Goal: Task Accomplishment & Management: Use online tool/utility

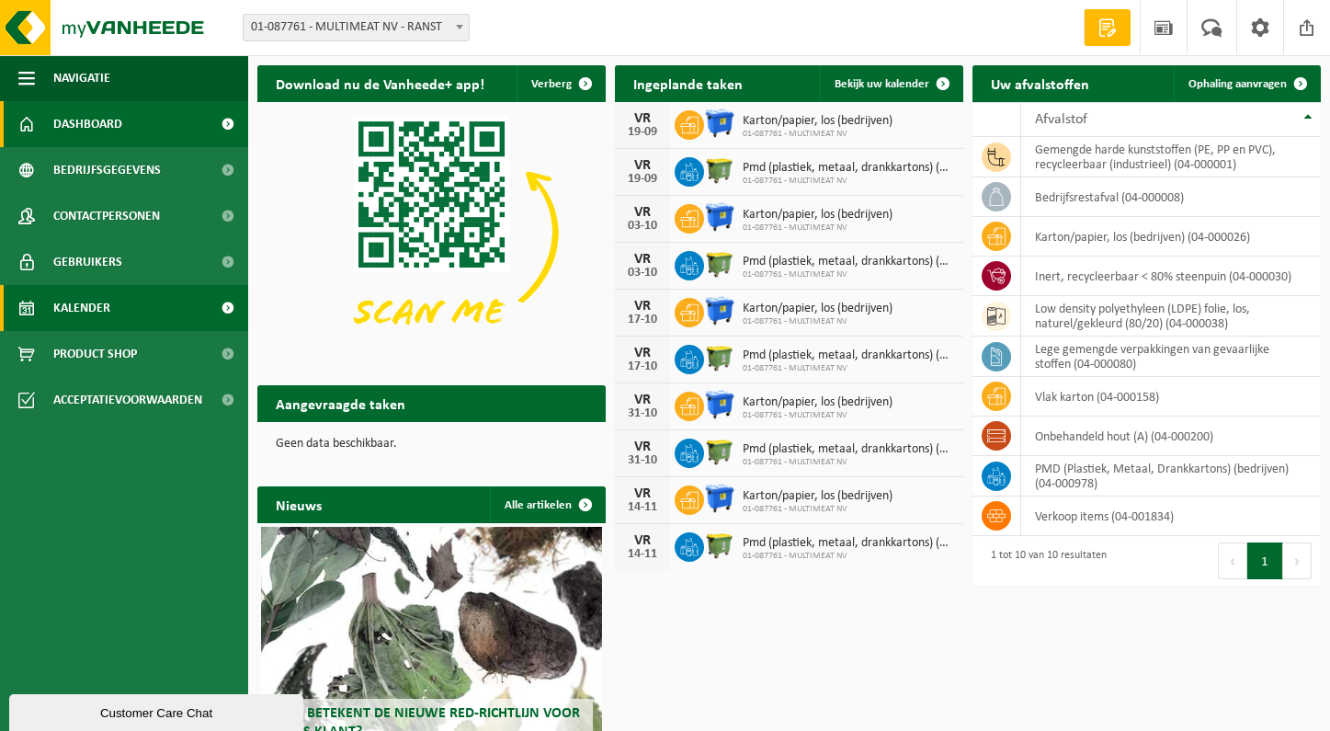
click at [78, 303] on span "Kalender" at bounding box center [81, 308] width 57 height 46
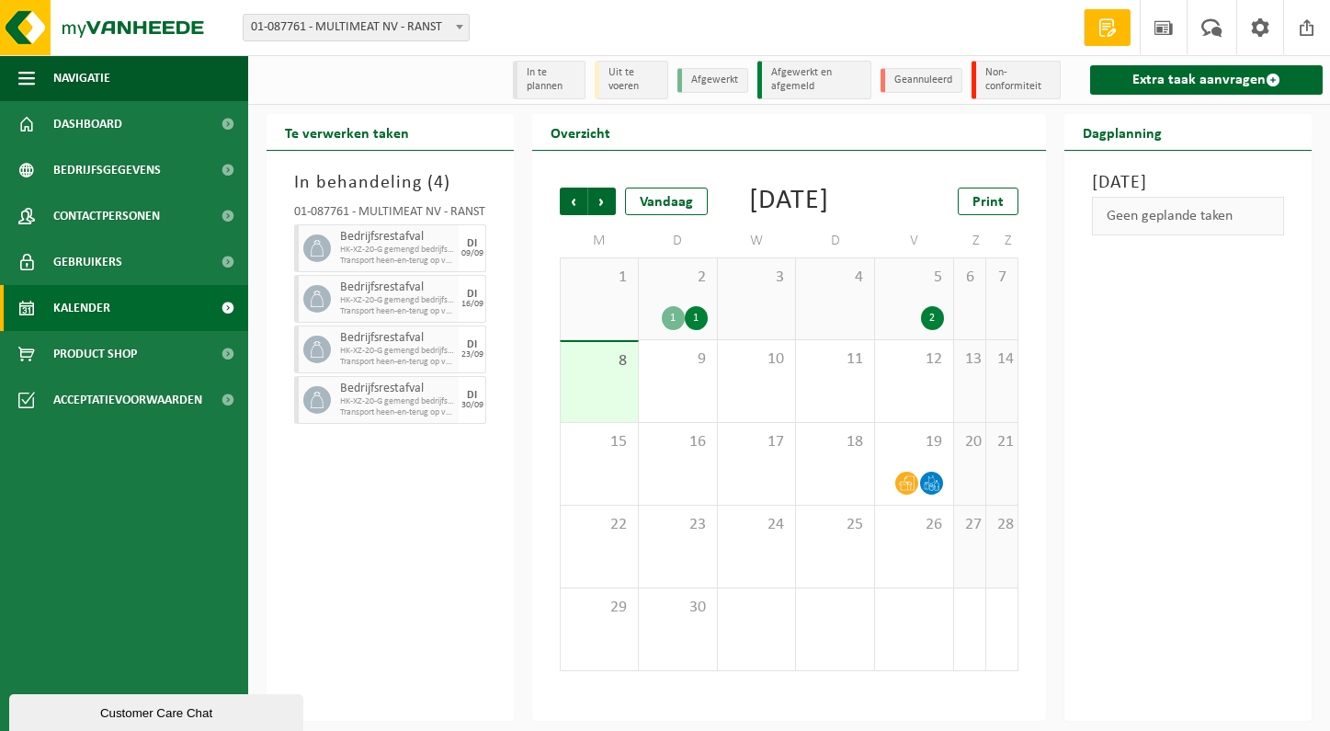
click at [934, 330] on div "2" at bounding box center [932, 318] width 23 height 24
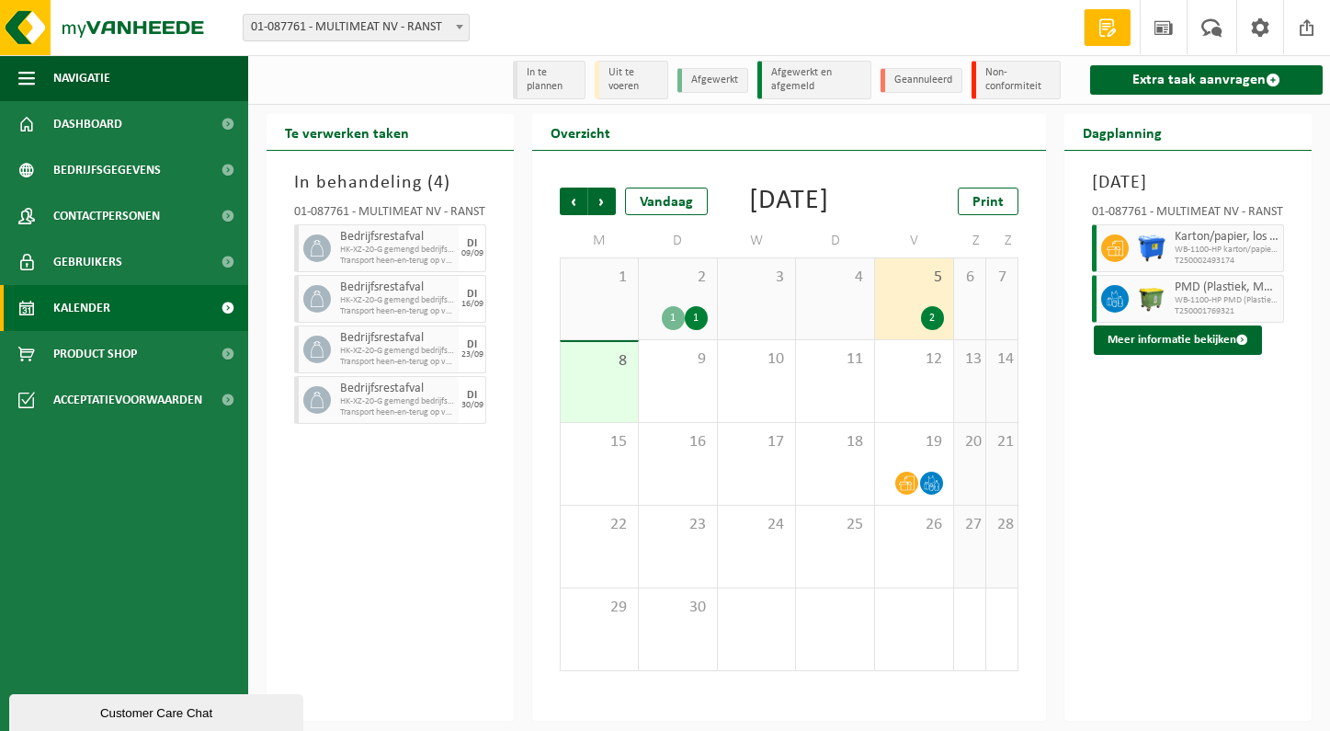
click at [1155, 495] on div "Vrijdag 5 september 2025 01-087761 - MULTIMEAT NV - RANST Karton/papier, los (b…" at bounding box center [1188, 436] width 247 height 570
click at [697, 330] on div "1" at bounding box center [696, 318] width 23 height 24
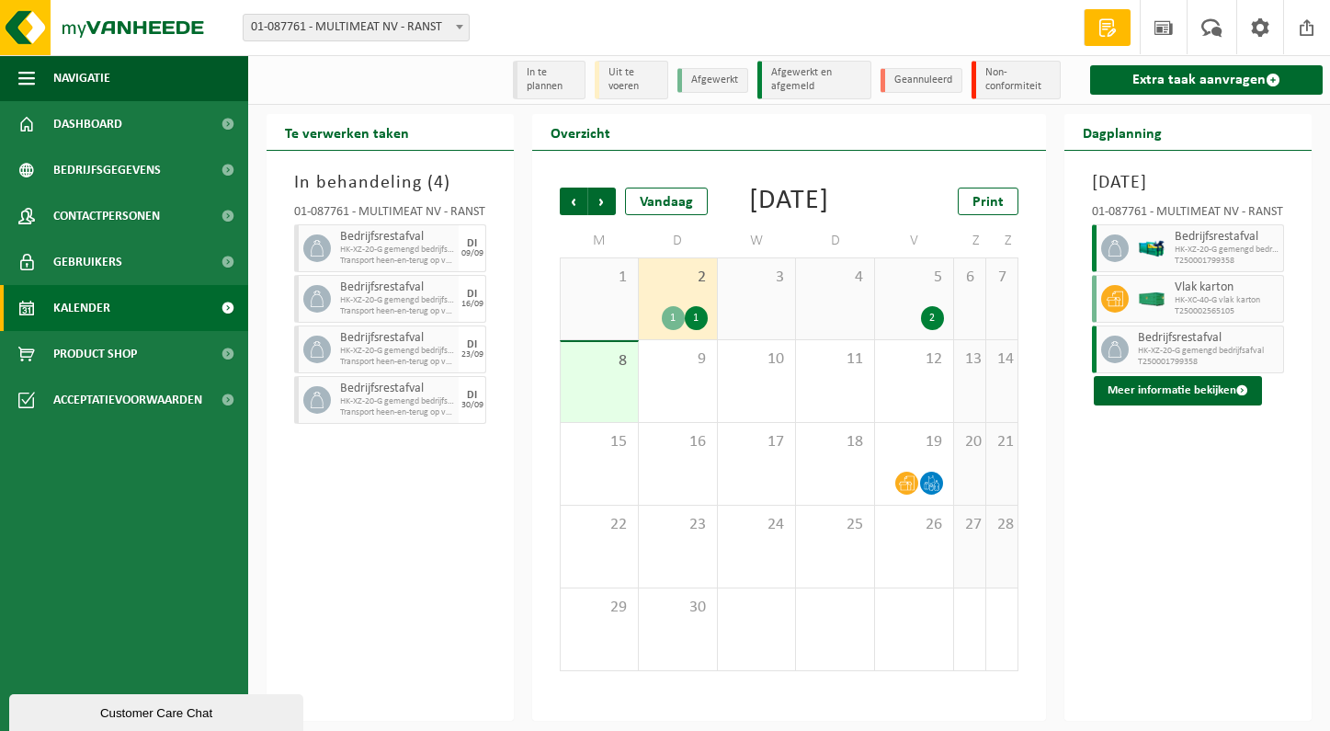
click at [667, 330] on div "1" at bounding box center [673, 318] width 23 height 24
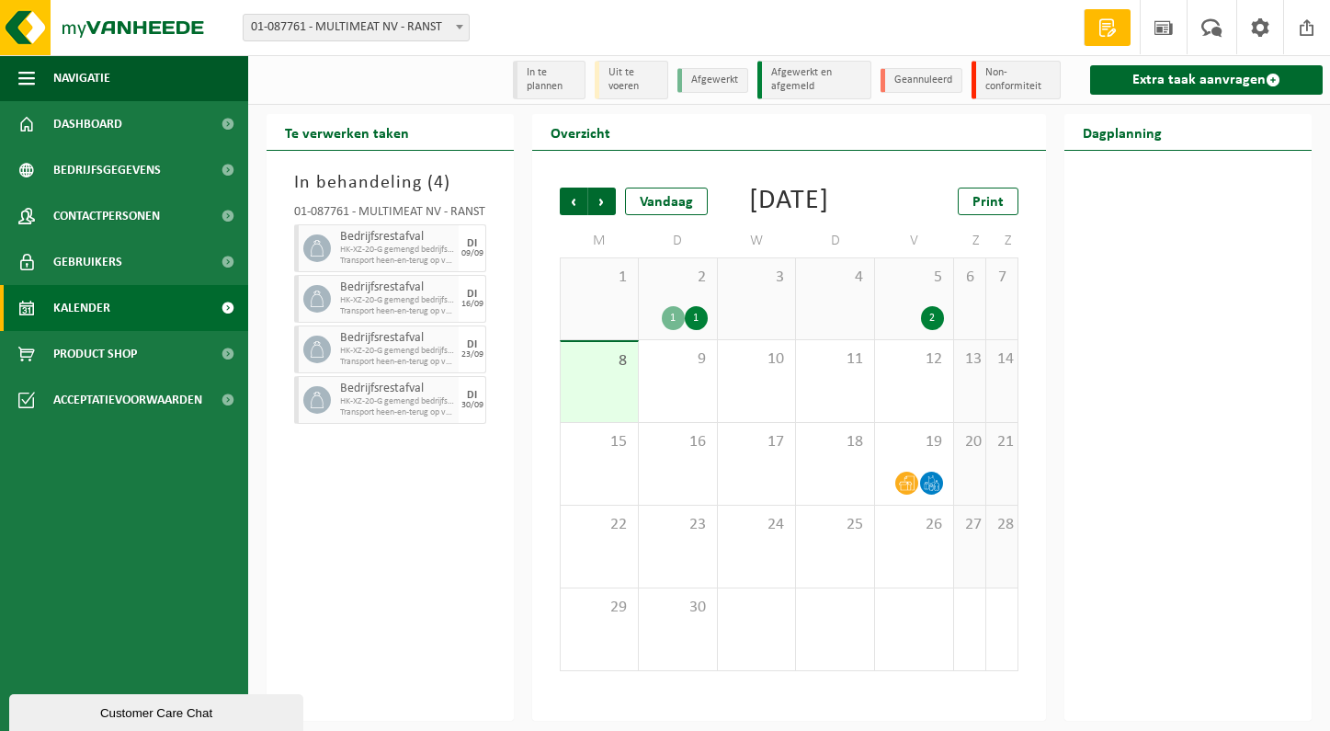
click at [670, 330] on div "1" at bounding box center [673, 318] width 23 height 24
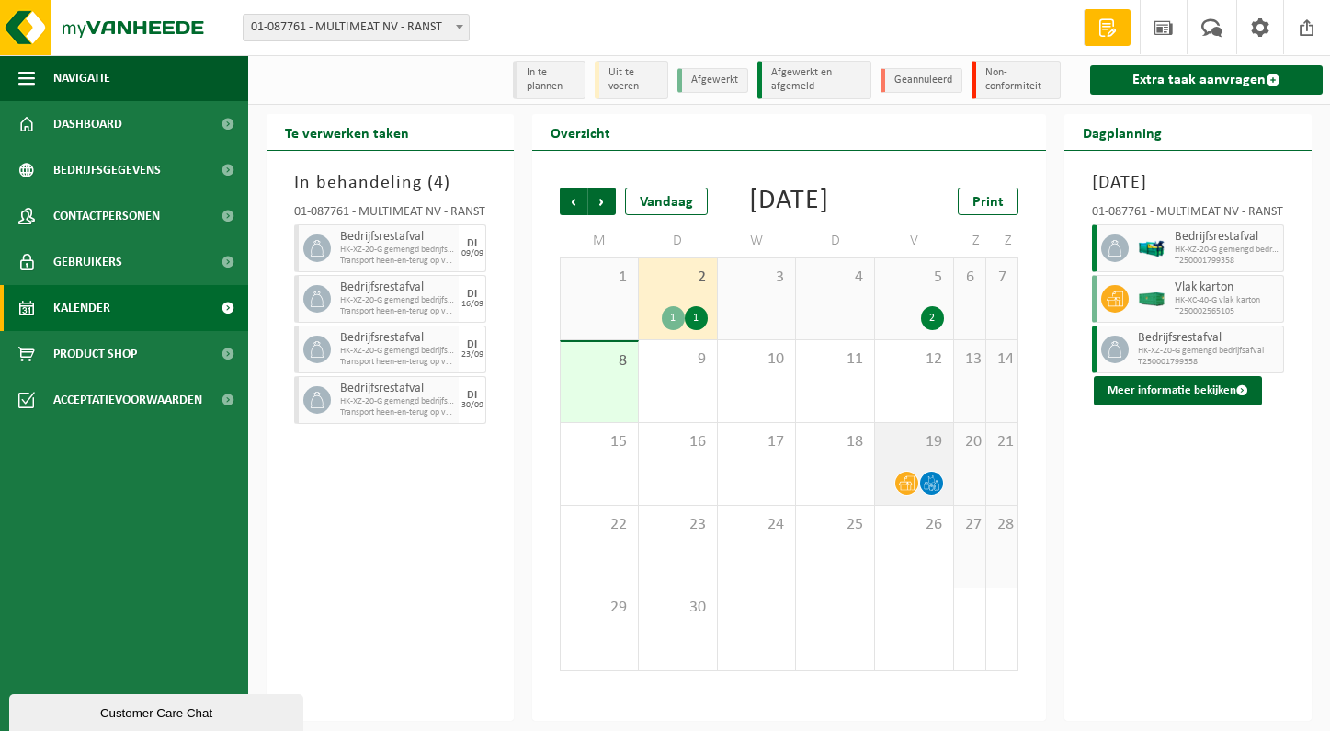
click at [903, 491] on icon at bounding box center [907, 483] width 16 height 15
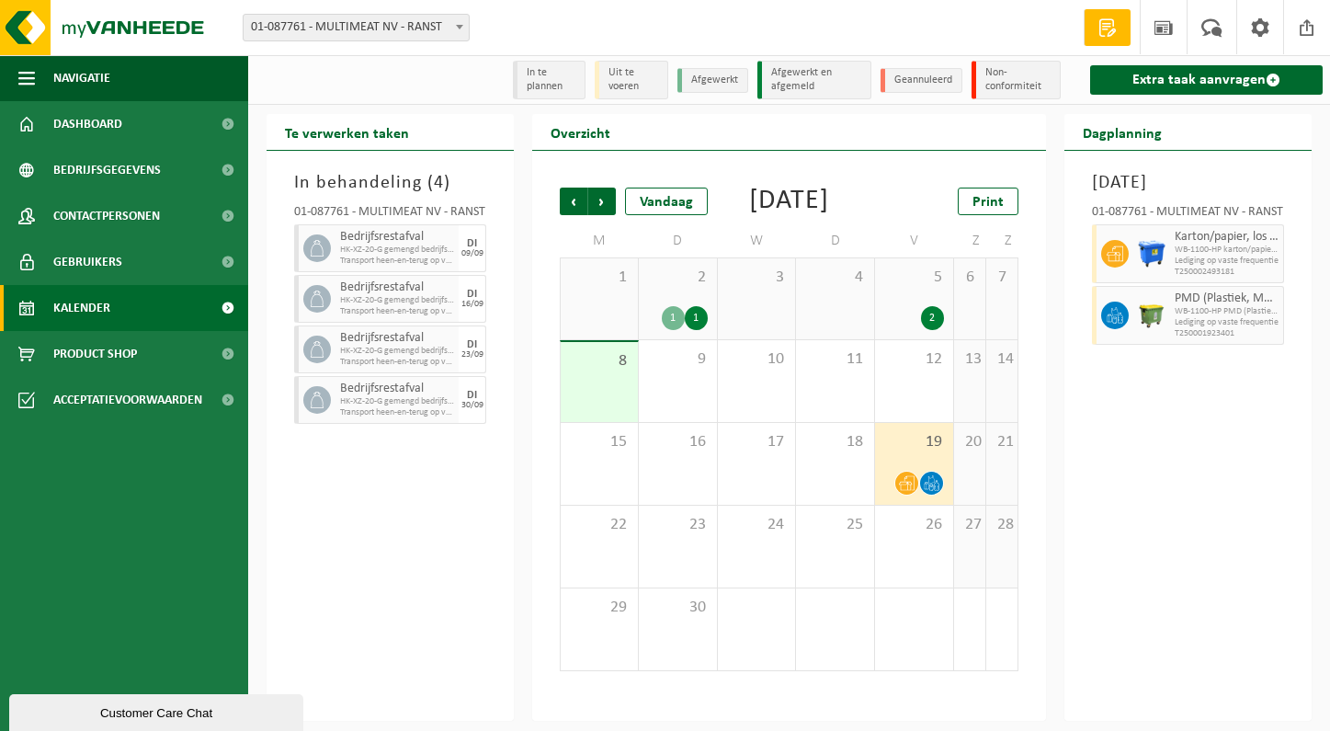
click at [1129, 494] on div "Vrijdag 19 september 2025 01-087761 - MULTIMEAT NV - RANST Karton/papier, los (…" at bounding box center [1188, 436] width 247 height 570
click at [575, 199] on span "Vorige" at bounding box center [574, 202] width 28 height 28
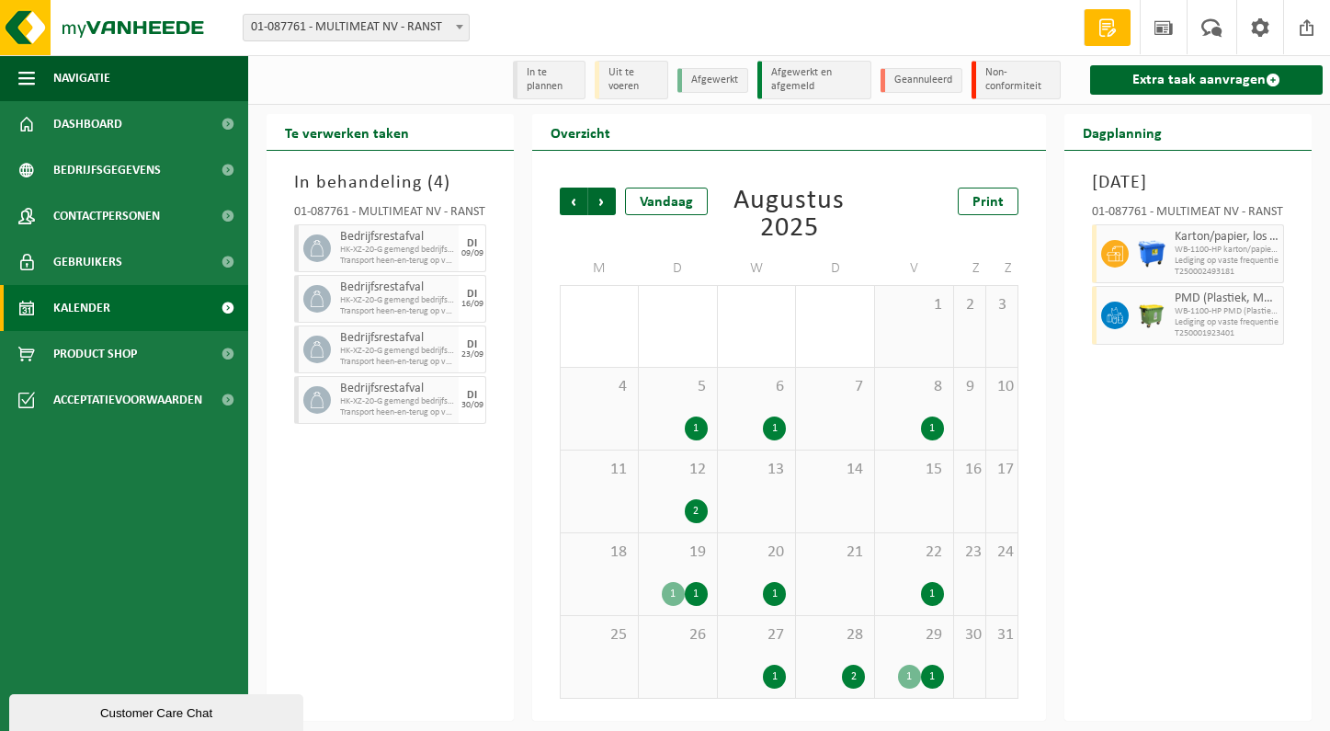
click at [928, 669] on div "1" at bounding box center [932, 677] width 23 height 24
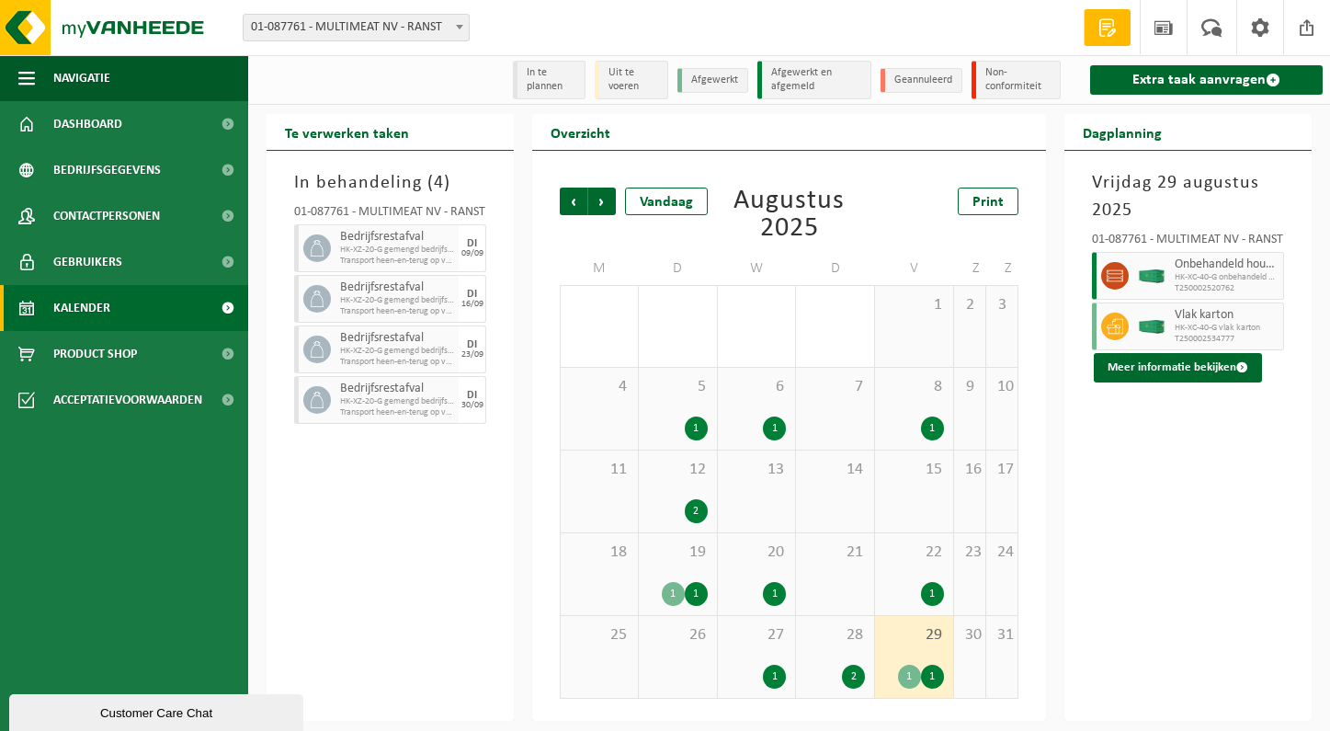
click at [843, 660] on div "28 2" at bounding box center [835, 657] width 78 height 82
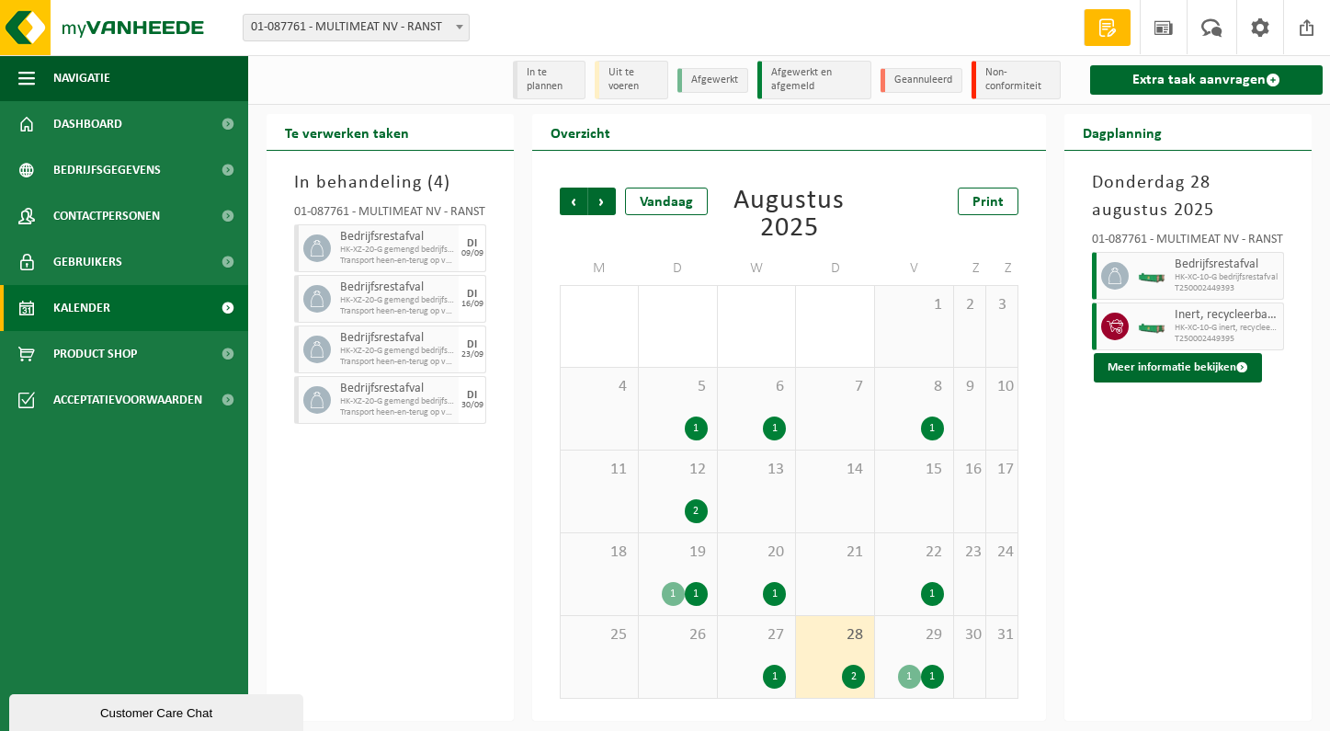
click at [766, 677] on div "1" at bounding box center [774, 677] width 23 height 24
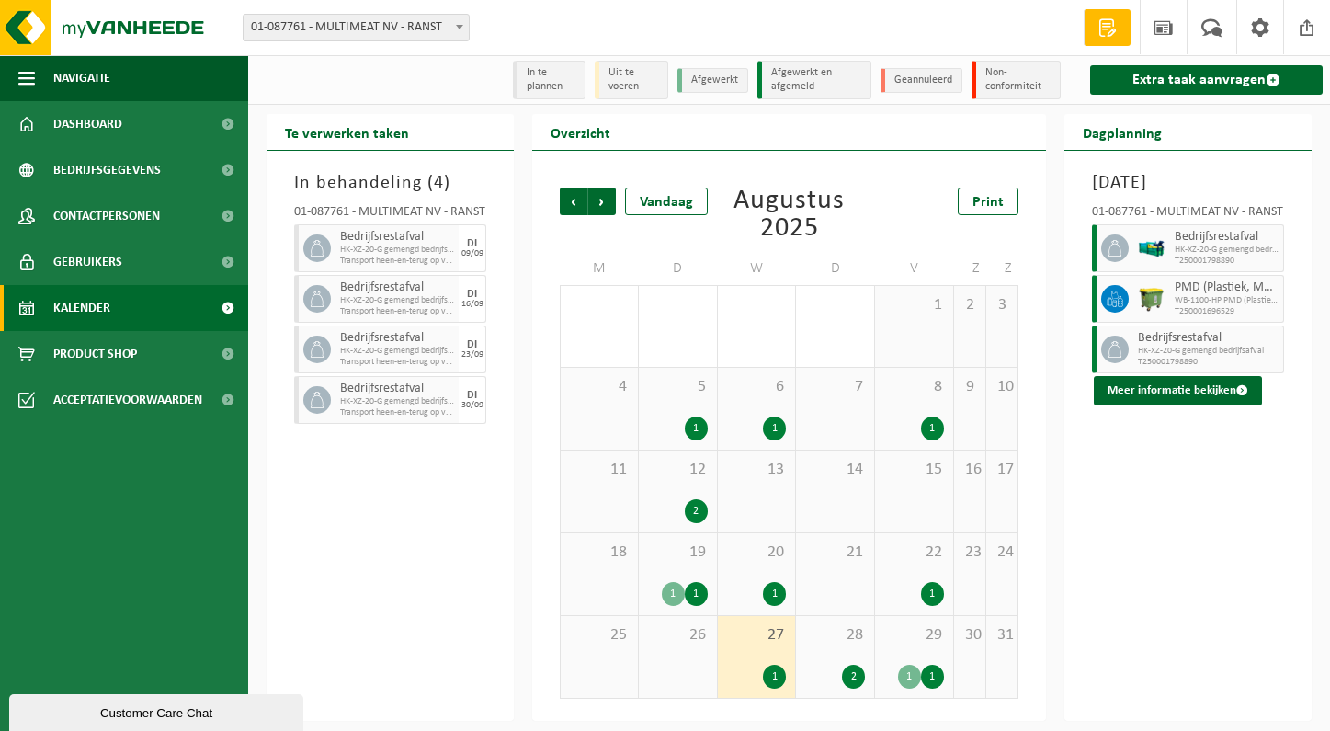
click at [690, 583] on div "1" at bounding box center [696, 594] width 23 height 24
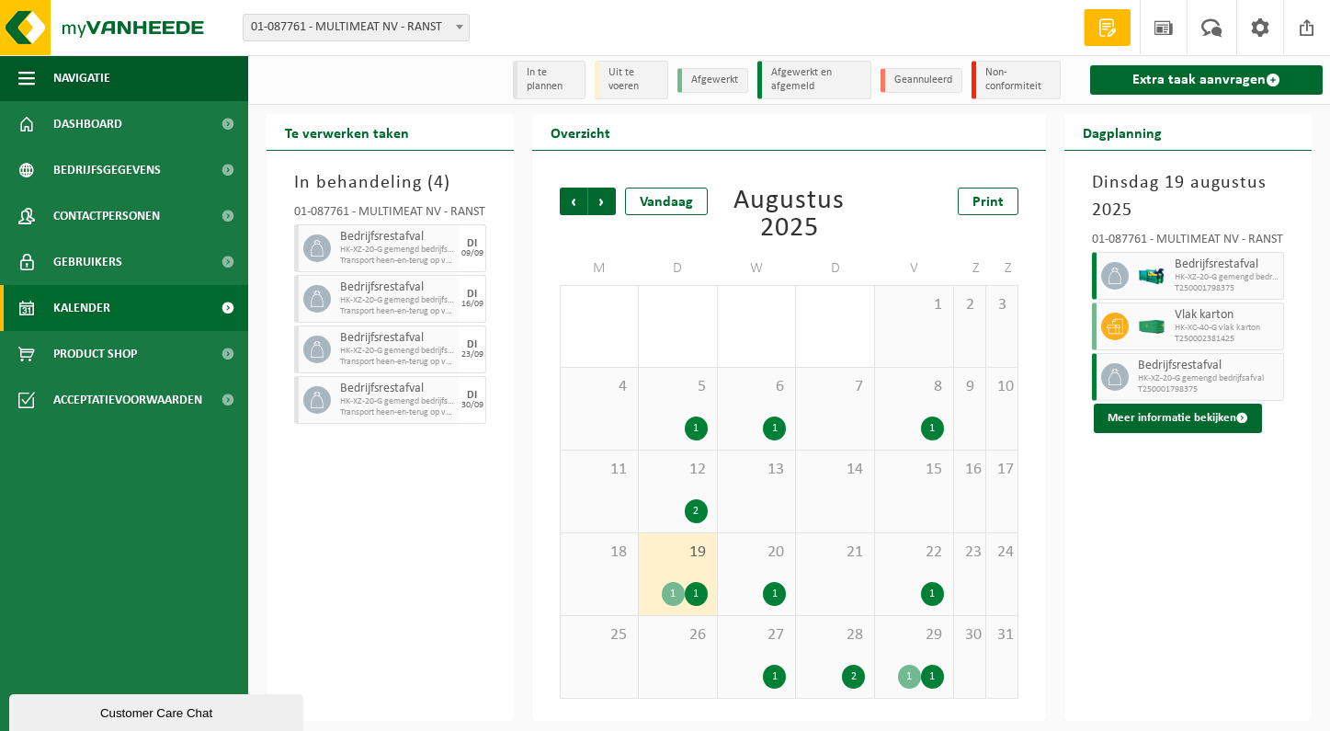
click at [923, 590] on div "1" at bounding box center [932, 594] width 23 height 24
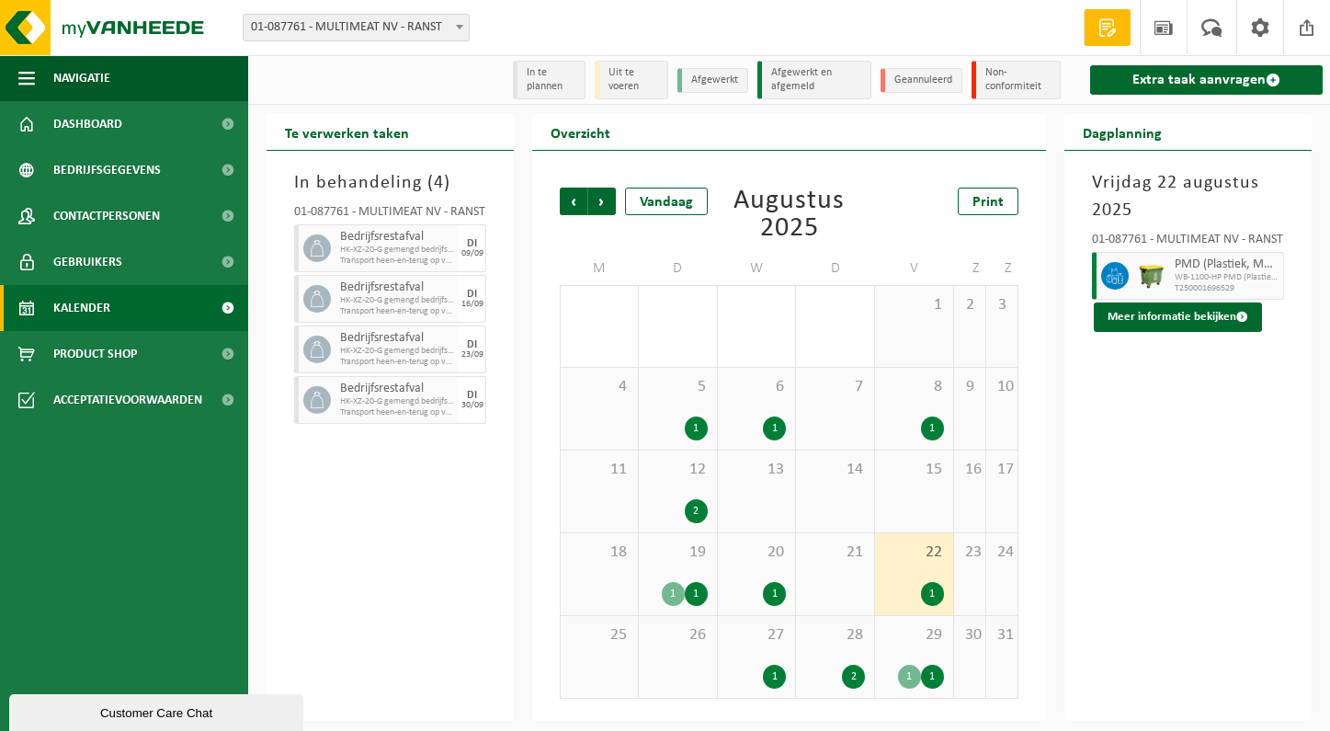
click at [903, 677] on div "1" at bounding box center [909, 677] width 23 height 24
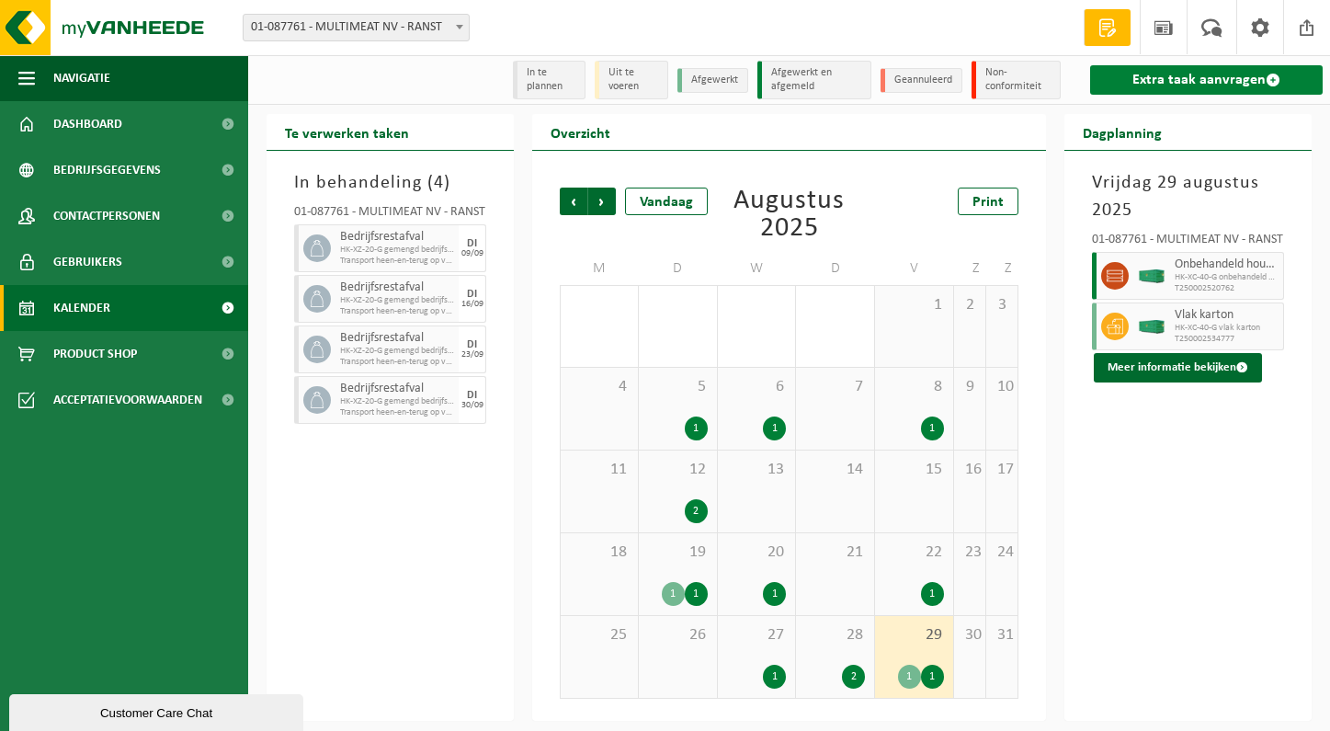
click at [1185, 78] on link "Extra taak aanvragen" at bounding box center [1206, 79] width 233 height 29
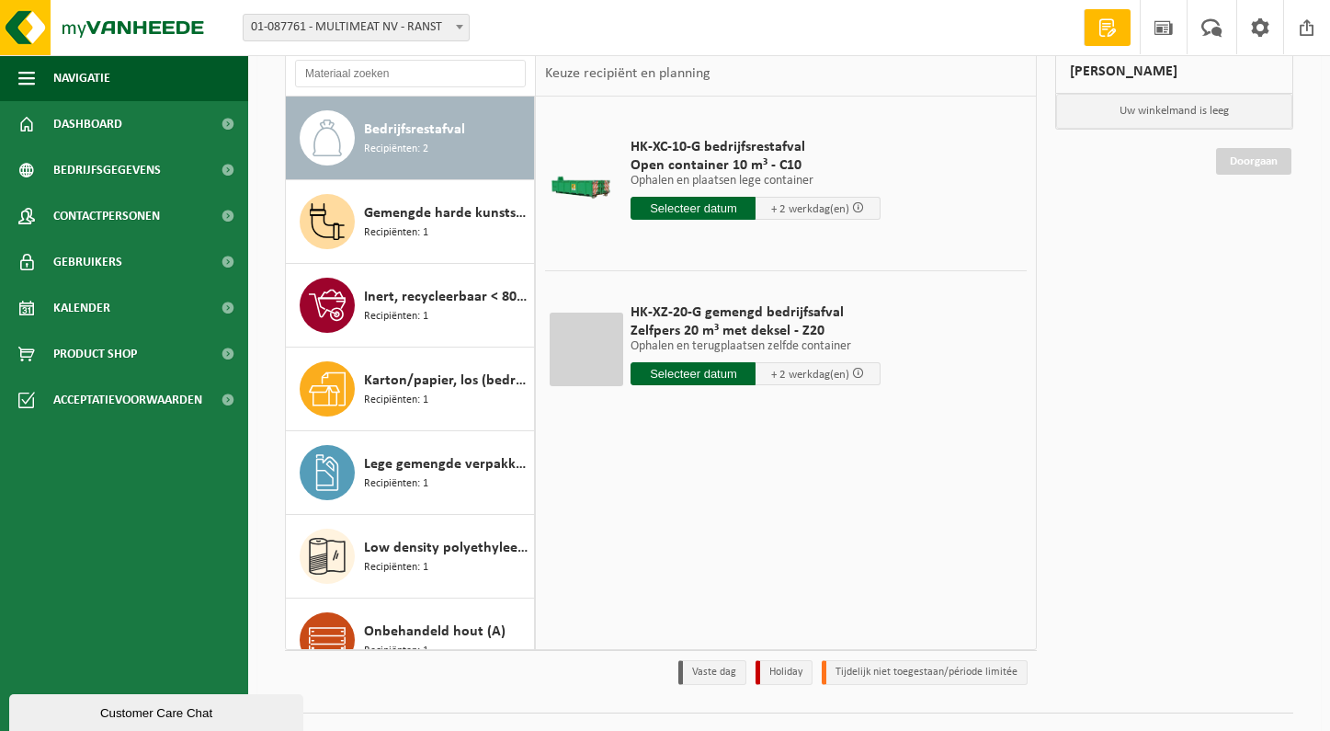
scroll to position [139, 0]
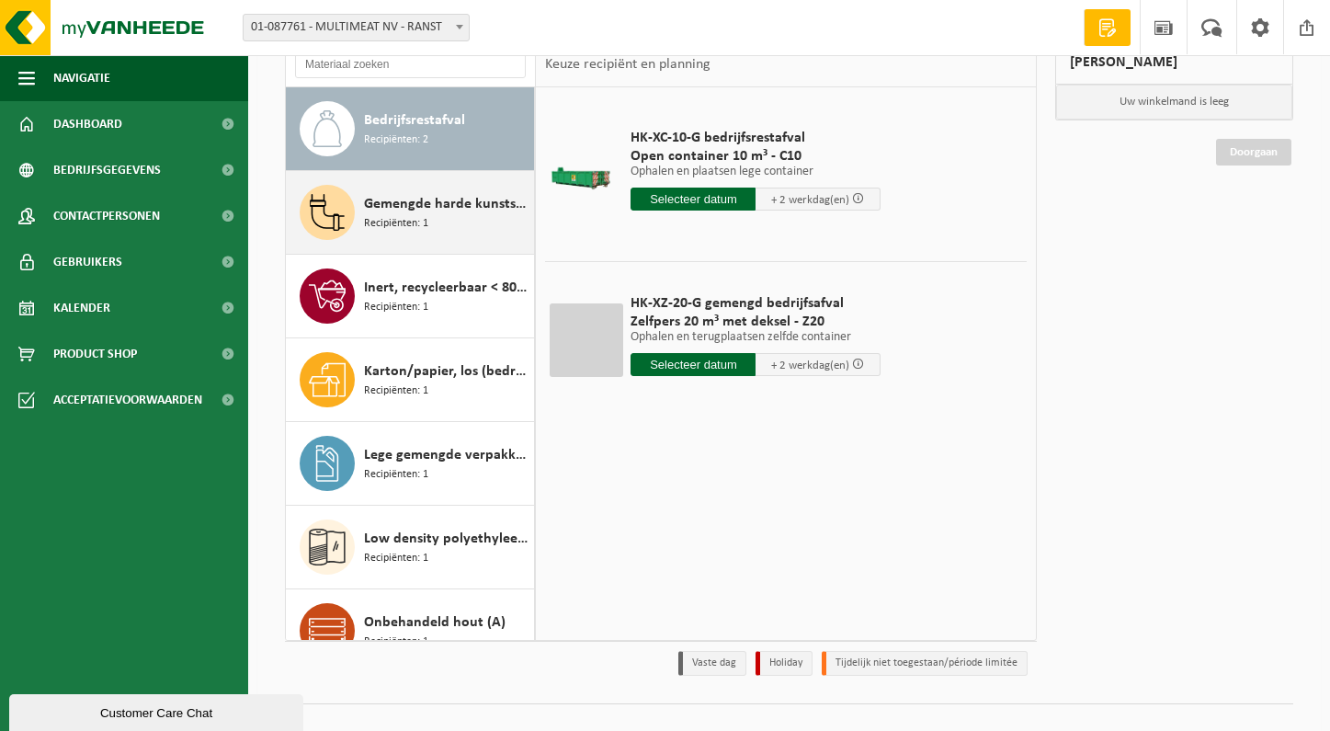
click at [416, 211] on span "Gemengde harde kunststoffen (PE, PP en PVC), recycleerbaar (industrieel)" at bounding box center [446, 204] width 165 height 22
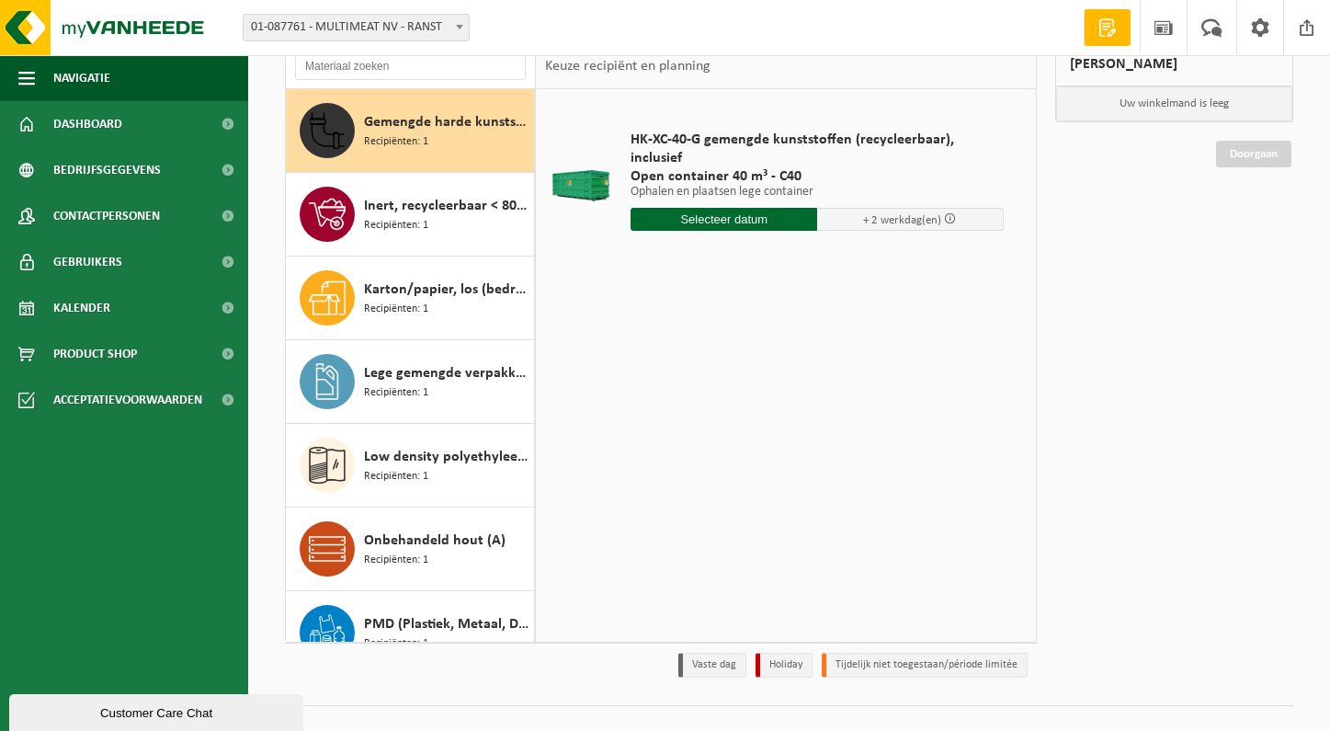
scroll to position [134, 0]
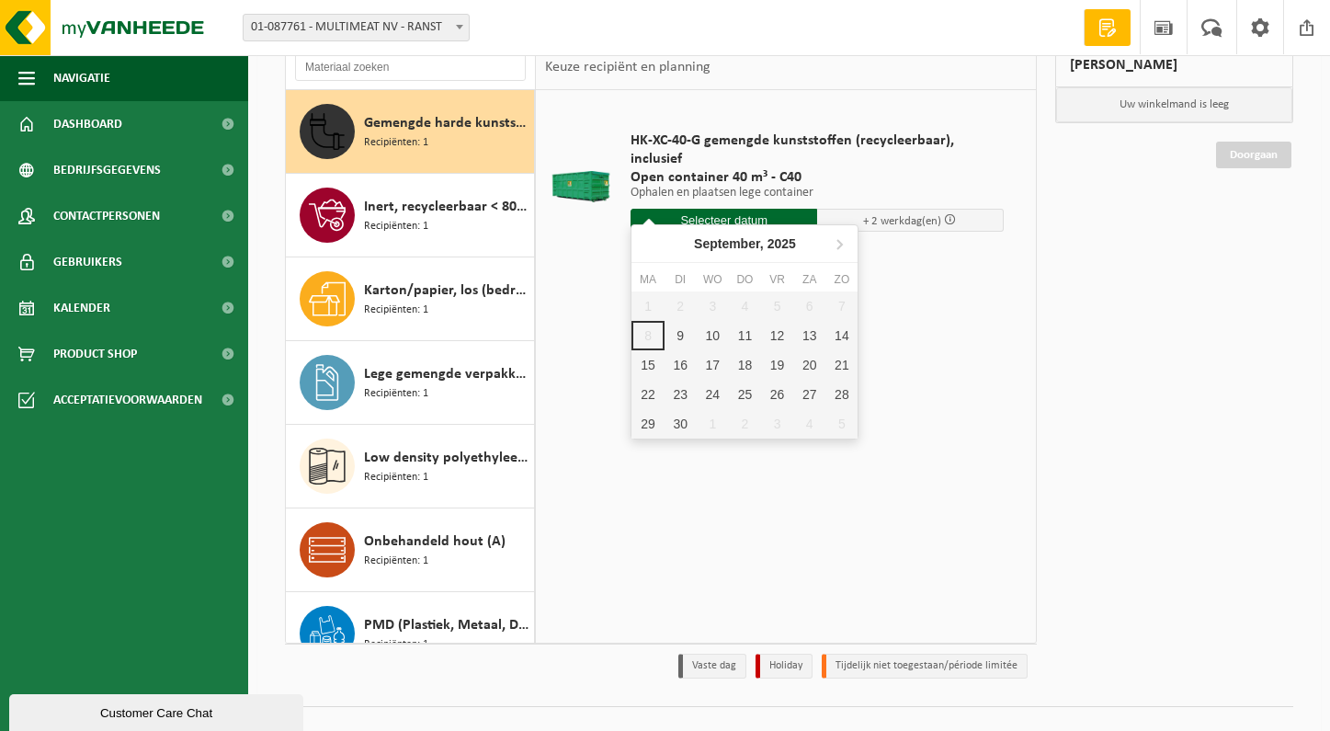
click at [724, 209] on input "text" at bounding box center [724, 220] width 187 height 23
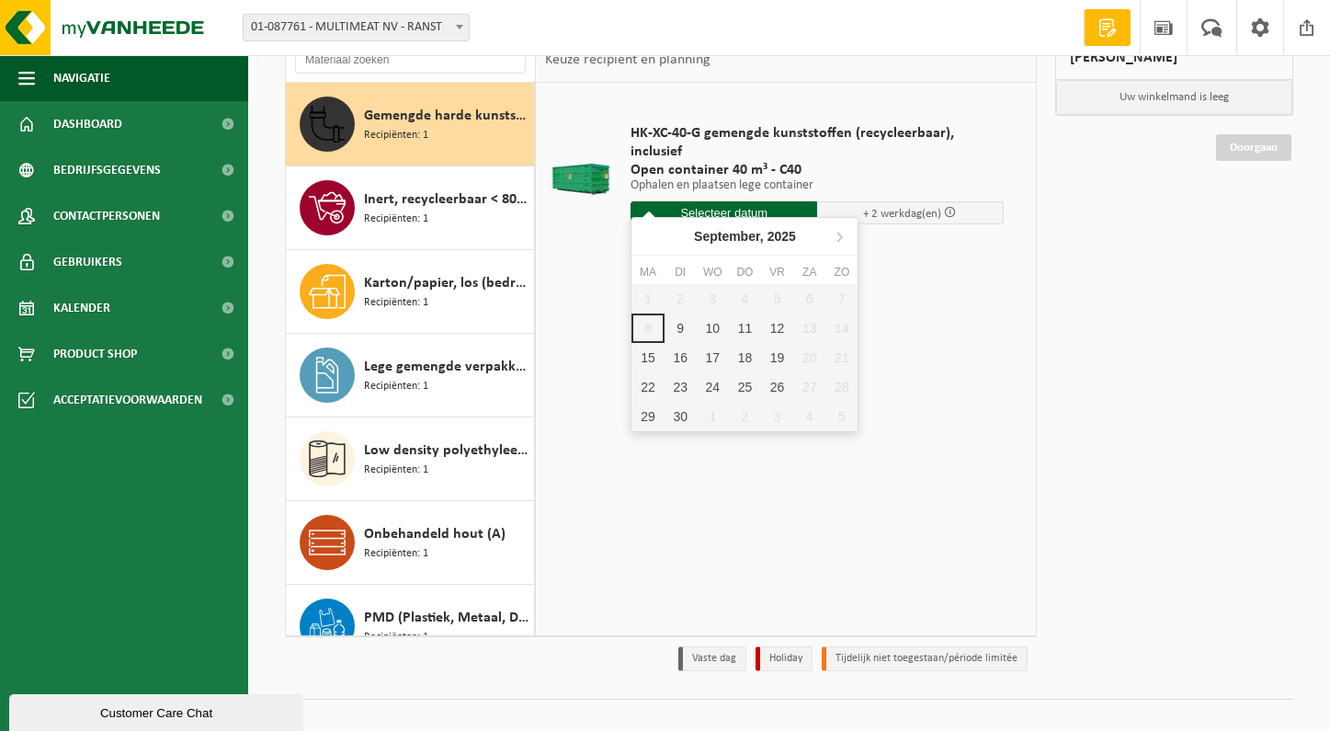
scroll to position [144, 0]
click at [684, 331] on div "9" at bounding box center [681, 327] width 32 height 29
type input "Van 2025-09-09"
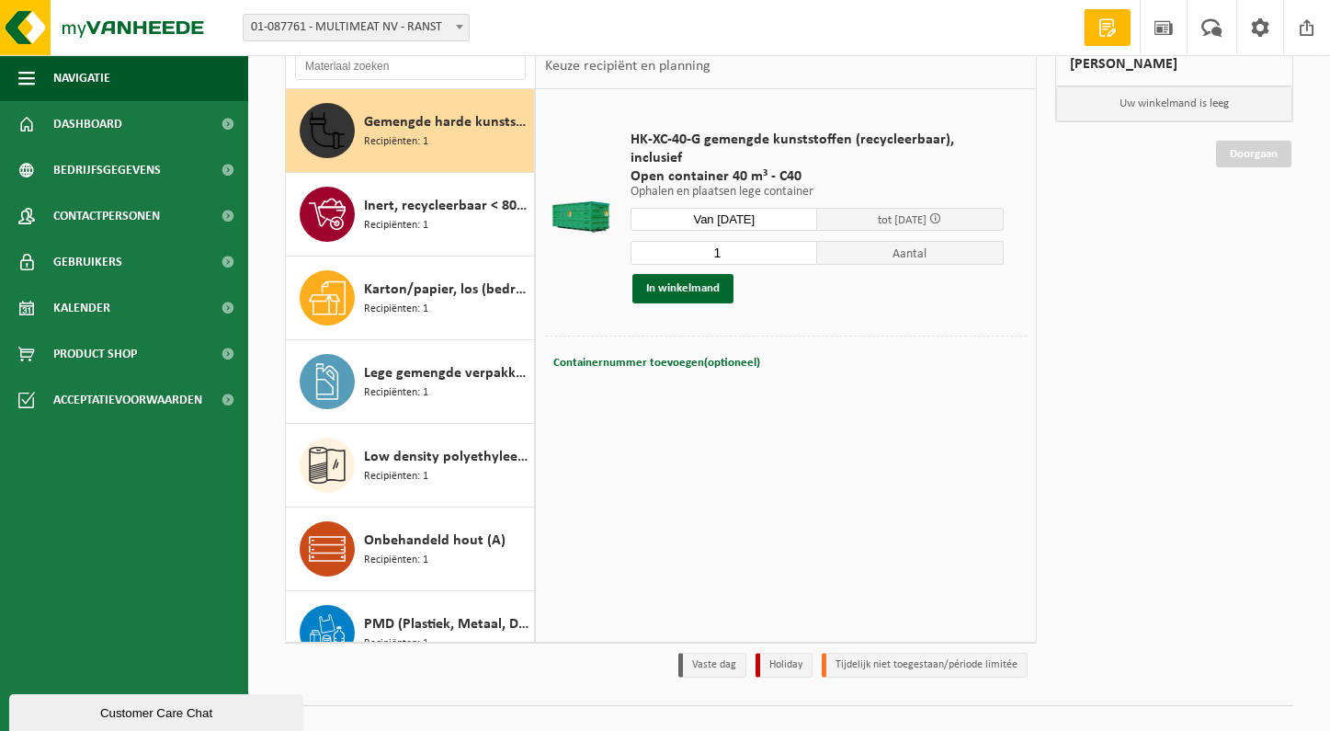
scroll to position [137, 0]
click at [687, 274] on button "In winkelmand" at bounding box center [683, 288] width 101 height 29
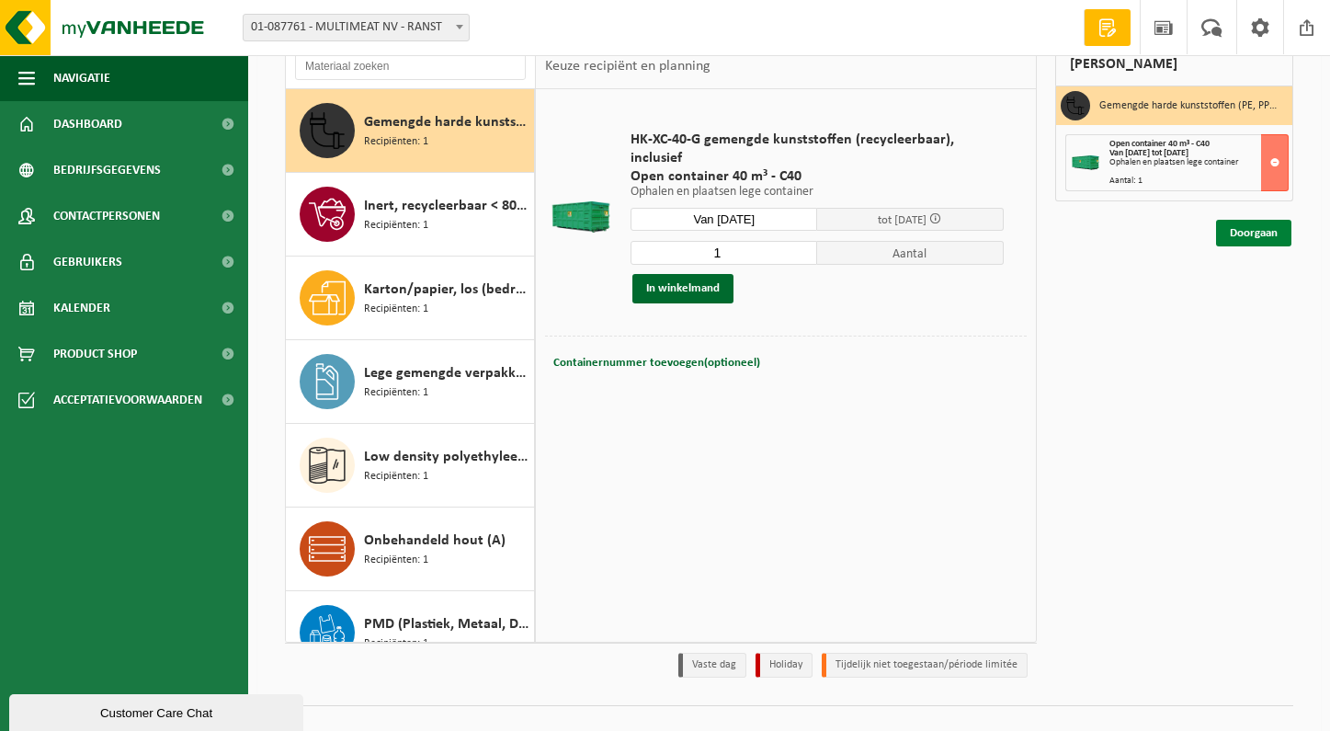
click at [1252, 230] on link "Doorgaan" at bounding box center [1253, 233] width 75 height 27
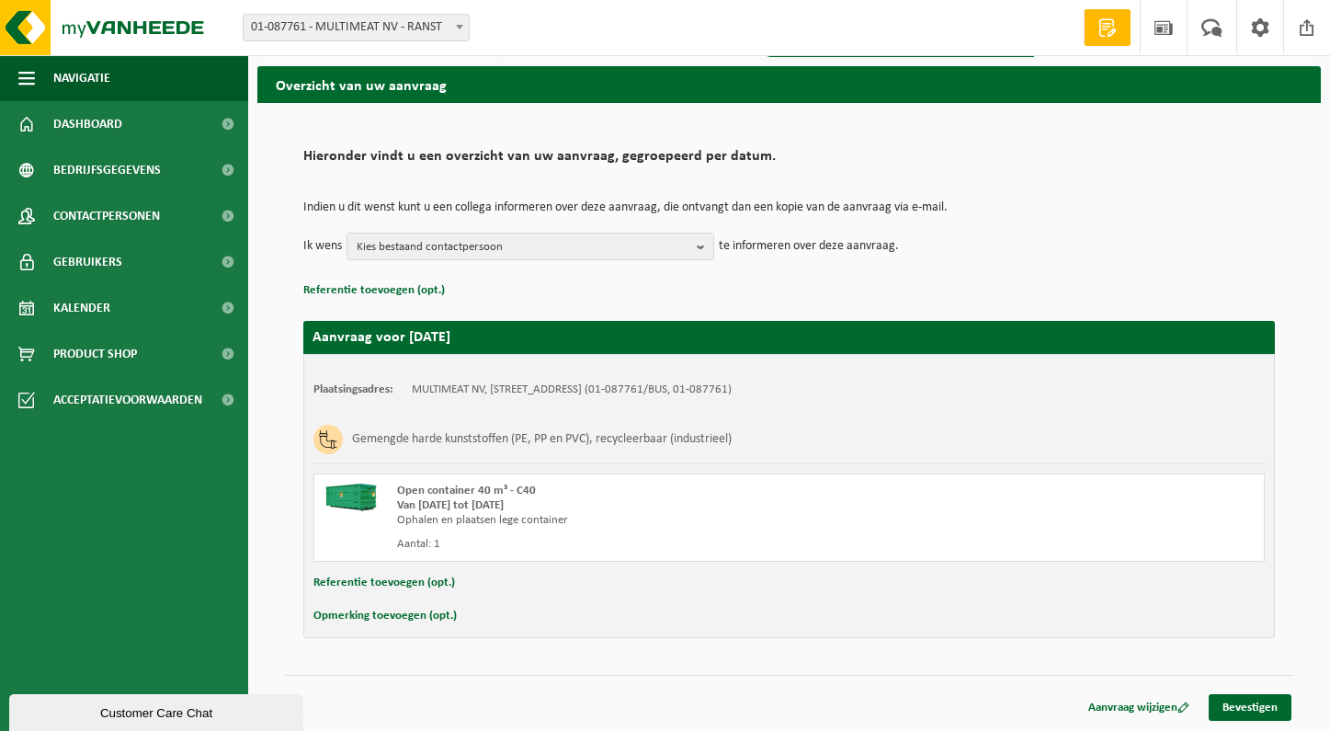
scroll to position [58, 0]
click at [1275, 710] on link "Bevestigen" at bounding box center [1250, 707] width 83 height 27
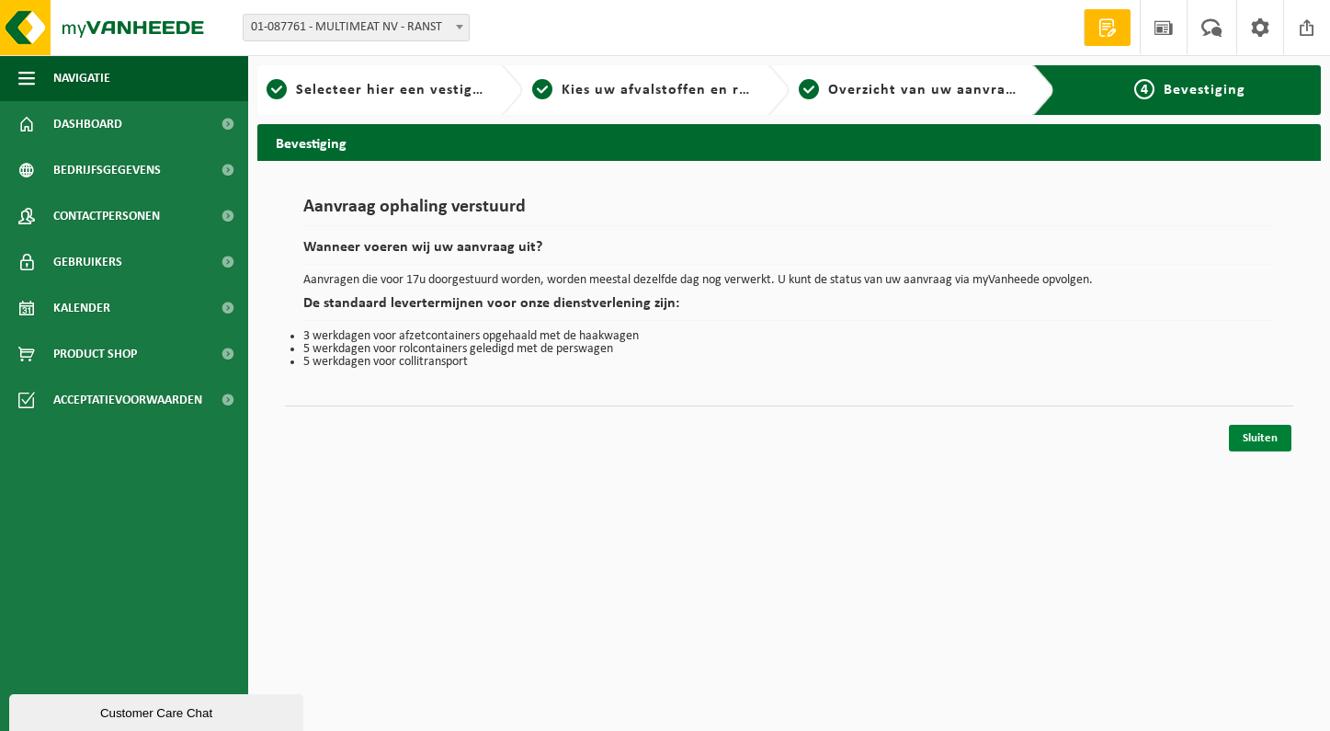
click at [1259, 439] on link "Sluiten" at bounding box center [1260, 438] width 63 height 27
